Goal: Information Seeking & Learning: Learn about a topic

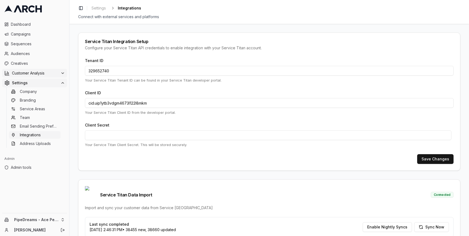
click at [50, 75] on span "Customer Analysis" at bounding box center [35, 73] width 46 height 5
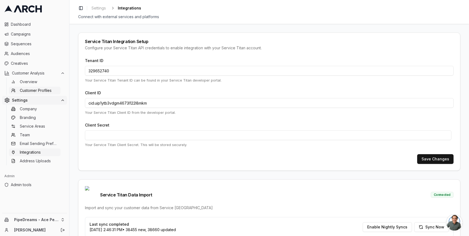
click at [44, 87] on link "Customer Profiles" at bounding box center [35, 91] width 52 height 8
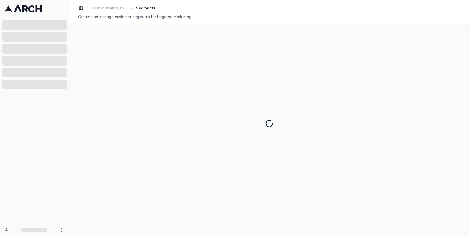
click at [43, 83] on div at bounding box center [34, 85] width 65 height 10
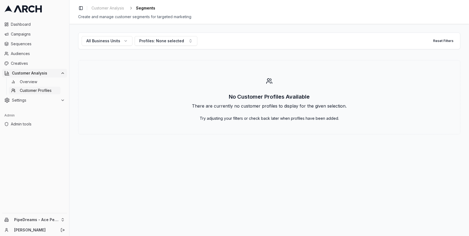
click at [43, 83] on link "Overview" at bounding box center [35, 82] width 52 height 8
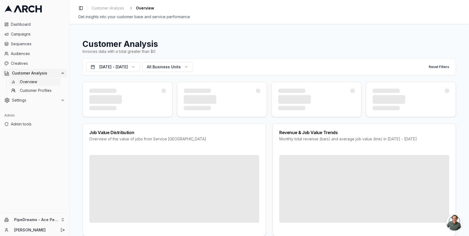
click at [76, 93] on div "Customer Analysis Invoices data with a total greater than $0 [DATE] - [DATE] Al…" at bounding box center [268, 130] width 399 height 212
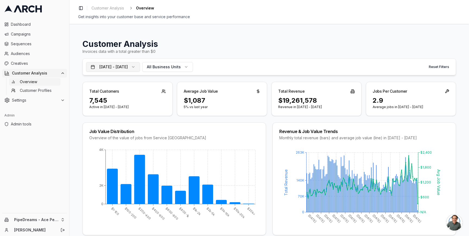
click at [138, 64] on button "[DATE] - [DATE]" at bounding box center [113, 67] width 54 height 10
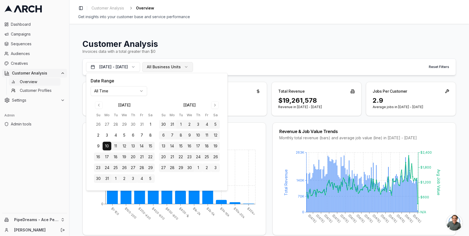
click at [181, 65] on span "All Business Units" at bounding box center [164, 66] width 34 height 5
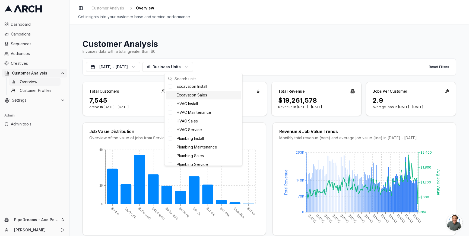
scroll to position [181, 0]
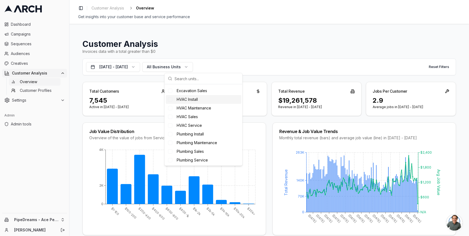
click at [199, 98] on div "HVAC Install" at bounding box center [203, 99] width 75 height 9
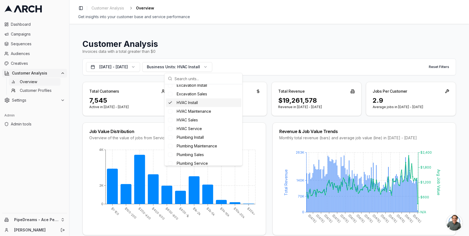
scroll to position [189, 0]
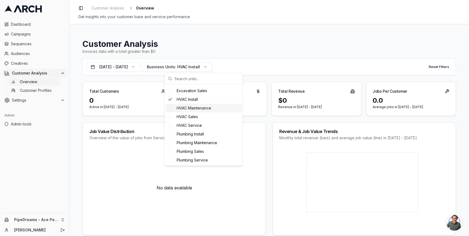
click at [198, 107] on span "HVAC Maintenance" at bounding box center [194, 108] width 34 height 5
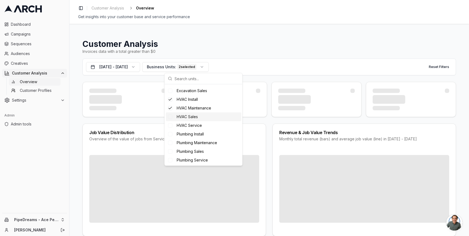
click at [198, 115] on div "HVAC Sales" at bounding box center [203, 117] width 75 height 9
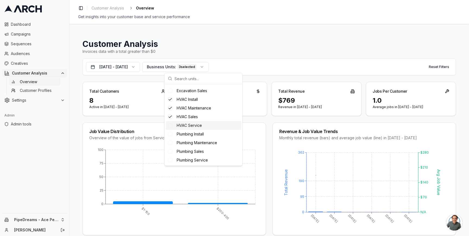
click at [198, 124] on span "HVAC Service" at bounding box center [189, 125] width 25 height 5
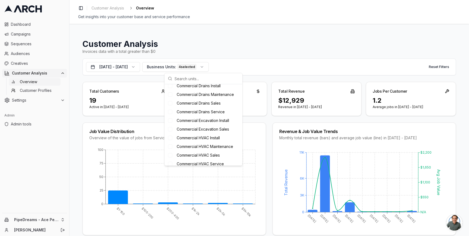
scroll to position [65, 0]
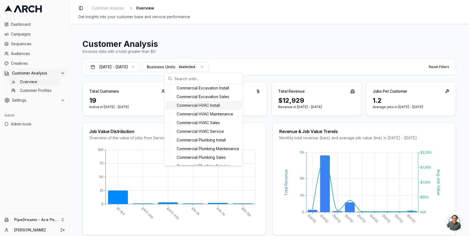
click at [208, 106] on span "Commercial HVAC Install" at bounding box center [198, 105] width 43 height 5
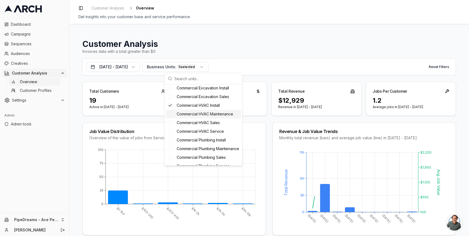
drag, startPoint x: 209, startPoint y: 113, endPoint x: 209, endPoint y: 118, distance: 4.6
click at [209, 113] on span "Commercial HVAC Maintenance" at bounding box center [205, 114] width 56 height 5
click at [209, 122] on span "Commercial HVAC Sales" at bounding box center [198, 122] width 43 height 5
click at [209, 130] on span "Commercial HVAC Service" at bounding box center [200, 131] width 47 height 5
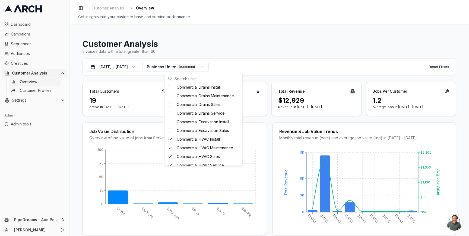
scroll to position [0, 0]
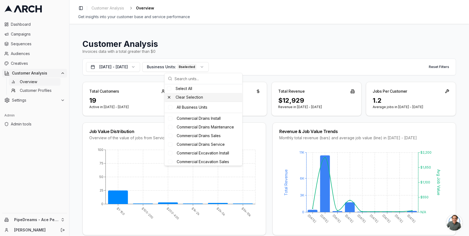
click at [187, 97] on div "Clear Selection" at bounding box center [204, 97] width 78 height 9
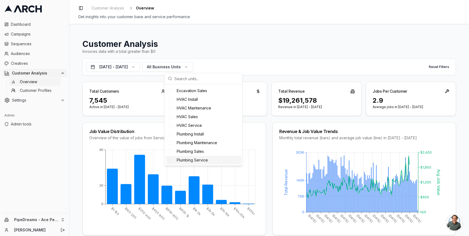
click at [201, 158] on span "Plumbing Service" at bounding box center [192, 160] width 31 height 5
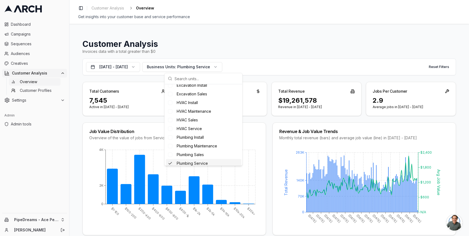
scroll to position [189, 0]
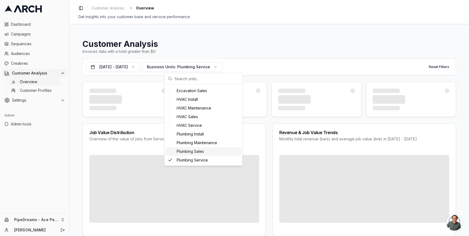
click at [202, 152] on span "Plumbing Sales" at bounding box center [190, 151] width 27 height 5
click at [203, 144] on span "Plumbing Maintenance" at bounding box center [197, 142] width 40 height 5
click at [204, 136] on span "Plumbing Install" at bounding box center [190, 134] width 27 height 5
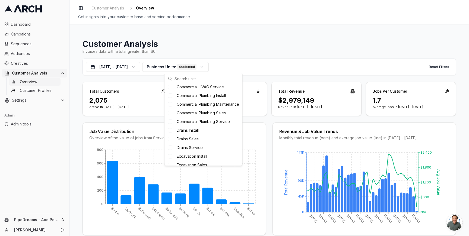
scroll to position [92, 0]
click at [213, 142] on span "Commercial Plumbing Service" at bounding box center [203, 139] width 53 height 5
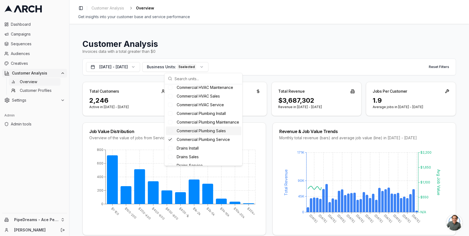
click at [213, 134] on span "Commercial Plumbing Sales" at bounding box center [201, 130] width 49 height 5
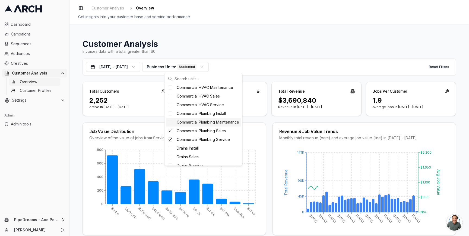
click at [213, 125] on span "Commercial Plumbing Maintenance" at bounding box center [208, 122] width 62 height 5
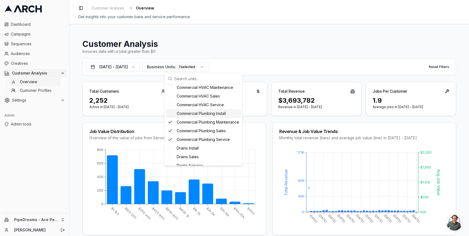
click at [211, 113] on span "Commercial Plumbing Install" at bounding box center [201, 113] width 49 height 5
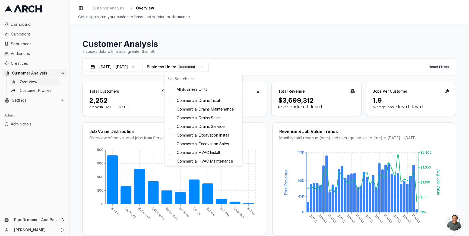
scroll to position [0, 0]
click at [189, 99] on div "Clear Selection" at bounding box center [204, 97] width 78 height 9
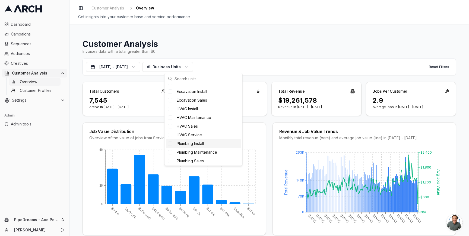
scroll to position [148, 0]
click at [204, 121] on span "Excavation Sales" at bounding box center [192, 117] width 30 height 5
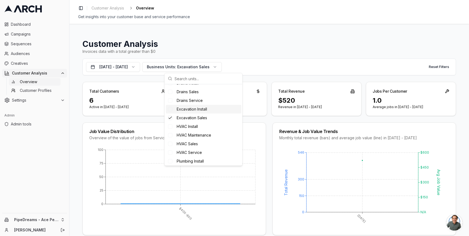
click at [204, 112] on span "Excavation Install" at bounding box center [192, 109] width 30 height 5
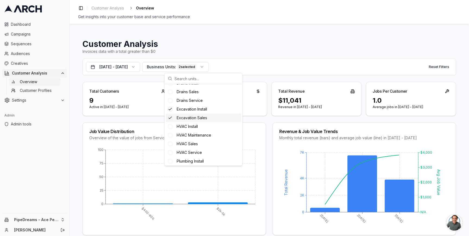
click at [203, 121] on span "Excavation Sales" at bounding box center [192, 117] width 30 height 5
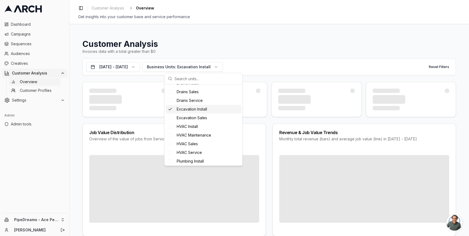
click at [203, 111] on div "Excavation Install" at bounding box center [203, 109] width 75 height 9
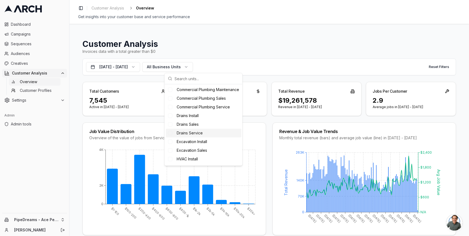
click at [203, 138] on div "Drains Service" at bounding box center [203, 133] width 75 height 9
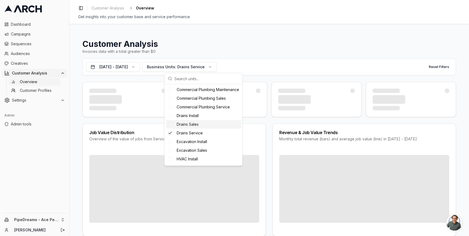
click at [203, 129] on div "Drains Sales" at bounding box center [203, 124] width 75 height 9
click at [203, 120] on div "Drains Install" at bounding box center [203, 116] width 75 height 9
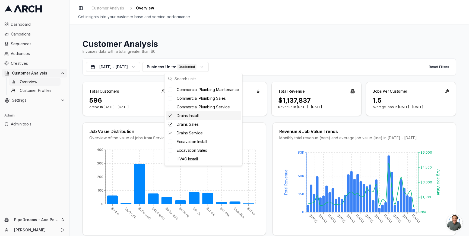
click at [203, 120] on div "Drains Install" at bounding box center [203, 116] width 75 height 9
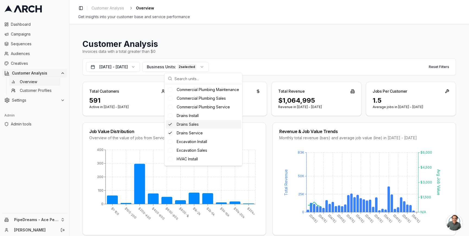
click at [201, 129] on div "Drains Sales" at bounding box center [203, 124] width 75 height 9
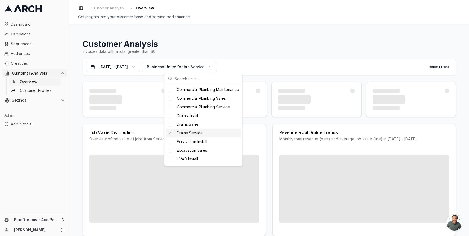
click at [201, 135] on div "Drains Service" at bounding box center [203, 133] width 75 height 9
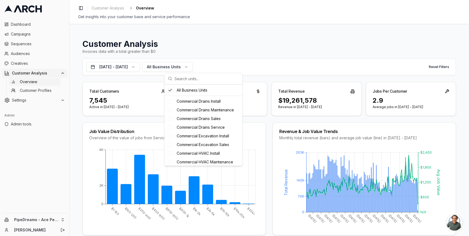
scroll to position [0, 0]
click at [268, 125] on div "Job Value Distribution Overview of the value of jobs from Service Titan $1-100 …" at bounding box center [268, 179] width 373 height 113
